Goal: Information Seeking & Learning: Learn about a topic

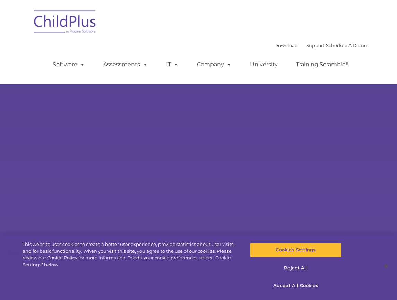
select select "MEDIUM"
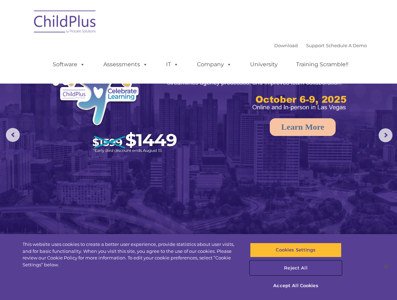
click at [285, 268] on button "Reject All" at bounding box center [295, 268] width 91 height 15
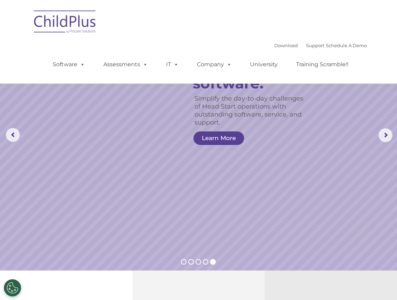
drag, startPoint x: 202, startPoint y: 198, endPoint x: 227, endPoint y: 11, distance: 188.8
click at [227, 11] on div "Download Support | Schedule A Demo  MENU MENU Software ChildPlus: The original…" at bounding box center [199, 41] width 336 height 73
click at [310, 125] on rs-layer "Simplify the day-to-day challenges of Head Start operations with outstanding so…" at bounding box center [253, 111] width 116 height 32
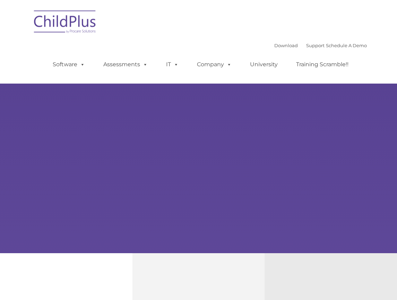
type input ""
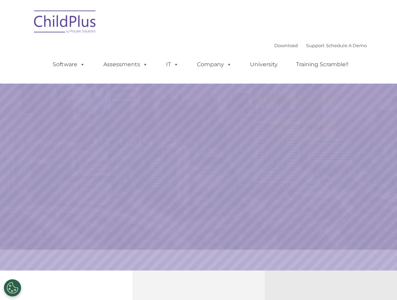
select select "MEDIUM"
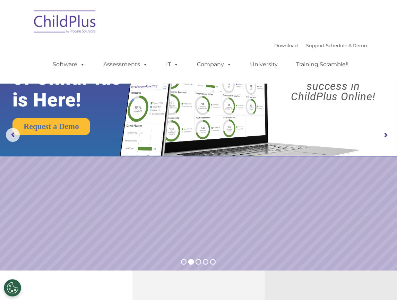
click at [66, 19] on img at bounding box center [65, 23] width 69 height 35
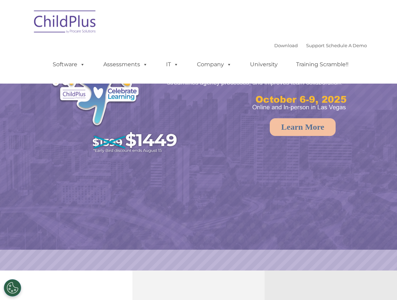
select select "MEDIUM"
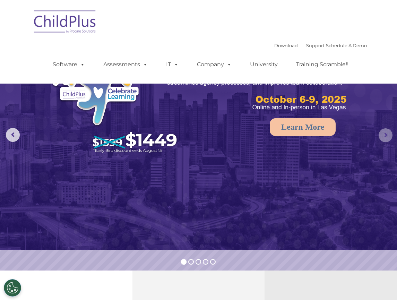
click at [387, 131] on rs-arrow at bounding box center [386, 135] width 14 height 14
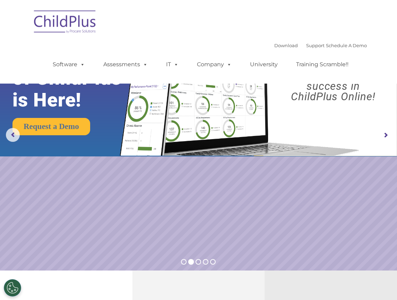
click at [387, 131] on rs-arrow at bounding box center [386, 135] width 14 height 14
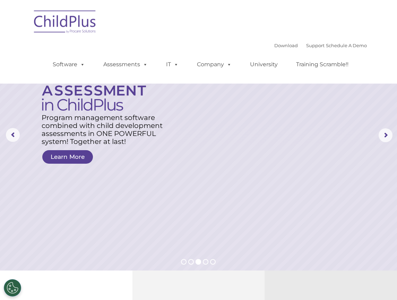
click at [300, 55] on ul "Software ChildPlus: The original and most widely-used Head Start data managemen…" at bounding box center [203, 65] width 328 height 28
click at [302, 61] on link "Training Scramble!!" at bounding box center [322, 65] width 66 height 14
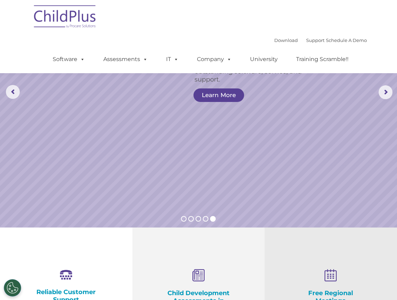
scroll to position [36, 0]
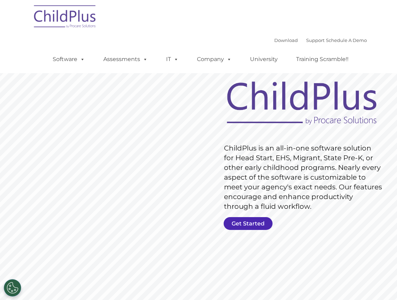
click at [265, 217] on link "Get Started" at bounding box center [248, 223] width 49 height 13
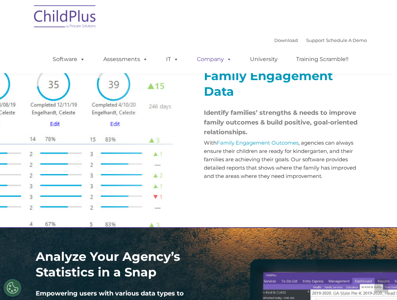
scroll to position [843, 0]
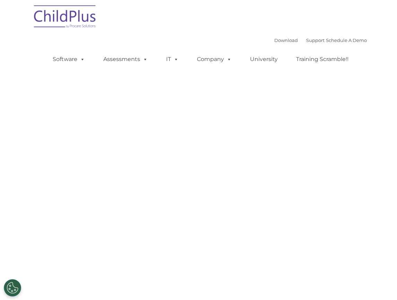
select select "MEDIUM"
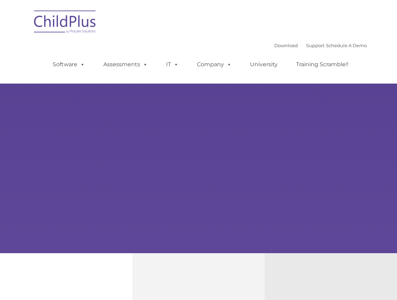
type input ""
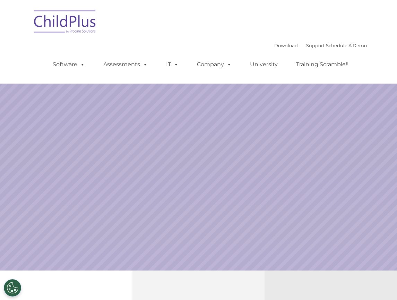
select select "MEDIUM"
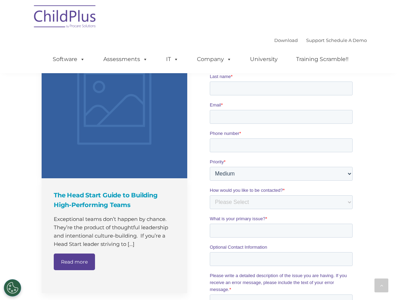
scroll to position [599, 0]
